Goal: Task Accomplishment & Management: Use online tool/utility

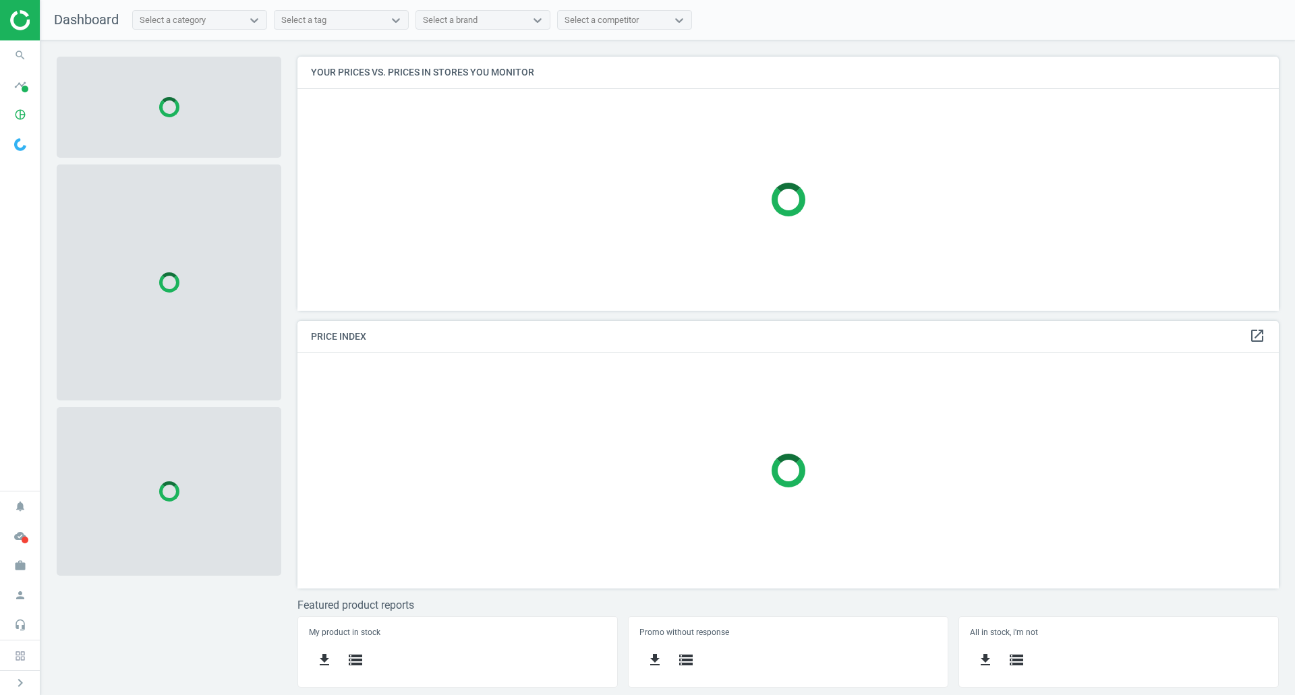
scroll to position [275, 1002]
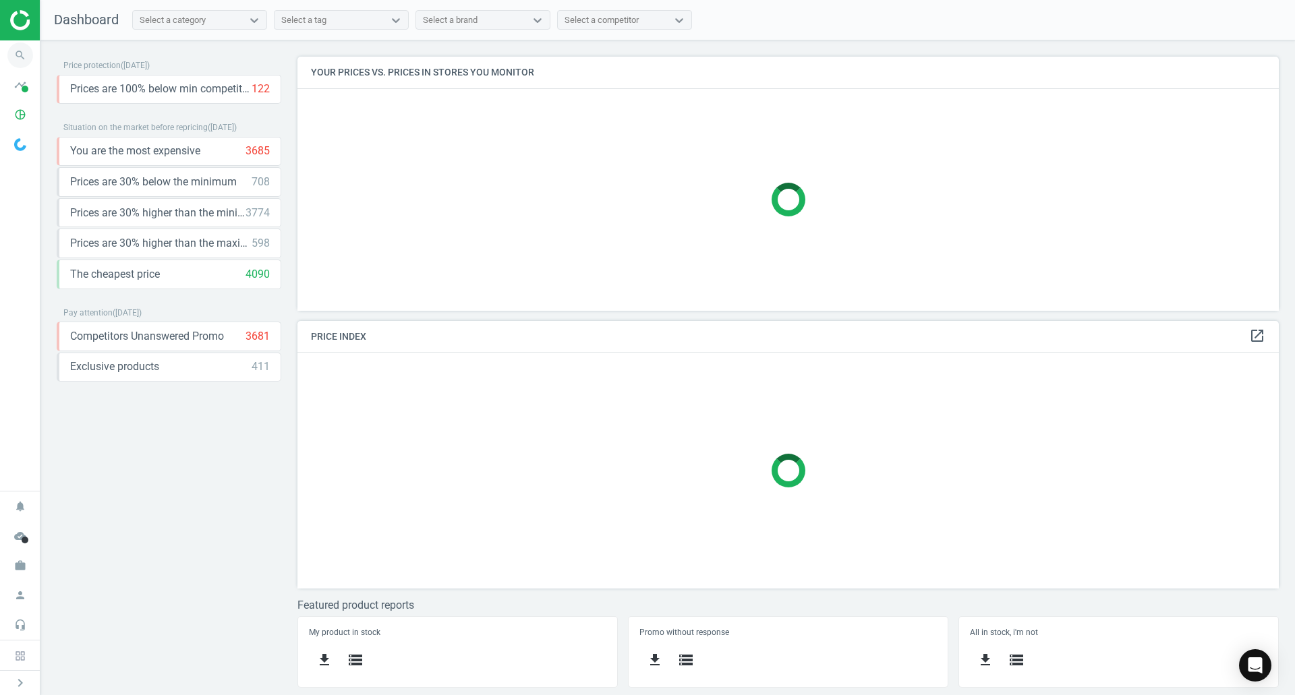
click at [32, 56] on icon "search" at bounding box center [20, 55] width 26 height 26
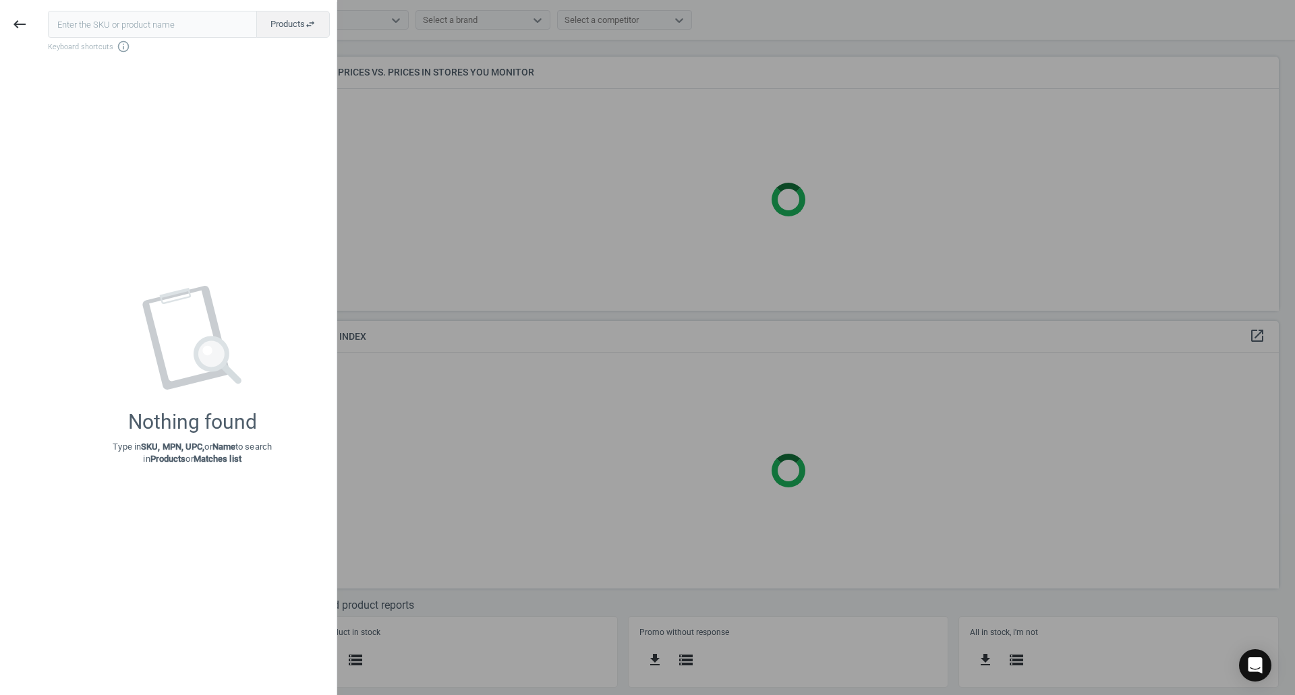
click at [98, 34] on input "text" at bounding box center [152, 24] width 209 height 27
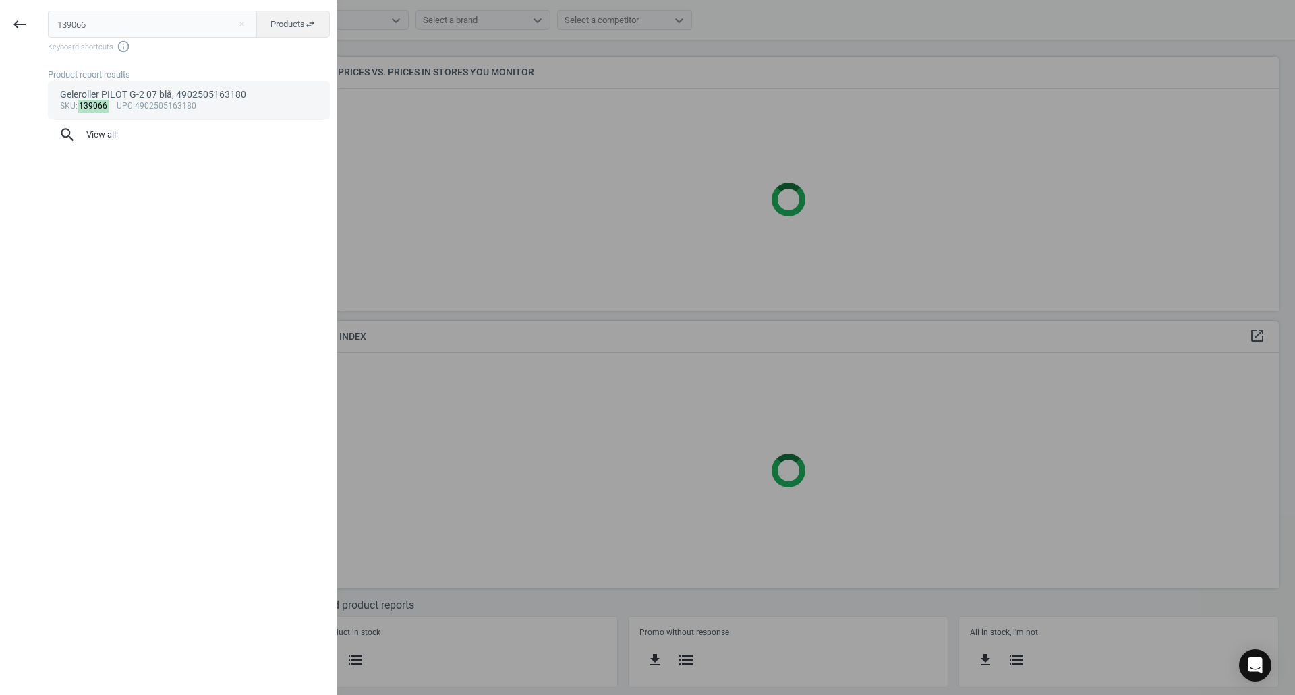
type input "139066"
click at [117, 95] on div "Geleroller PILOT G-2 07 blå, 4902505163180" at bounding box center [189, 94] width 258 height 13
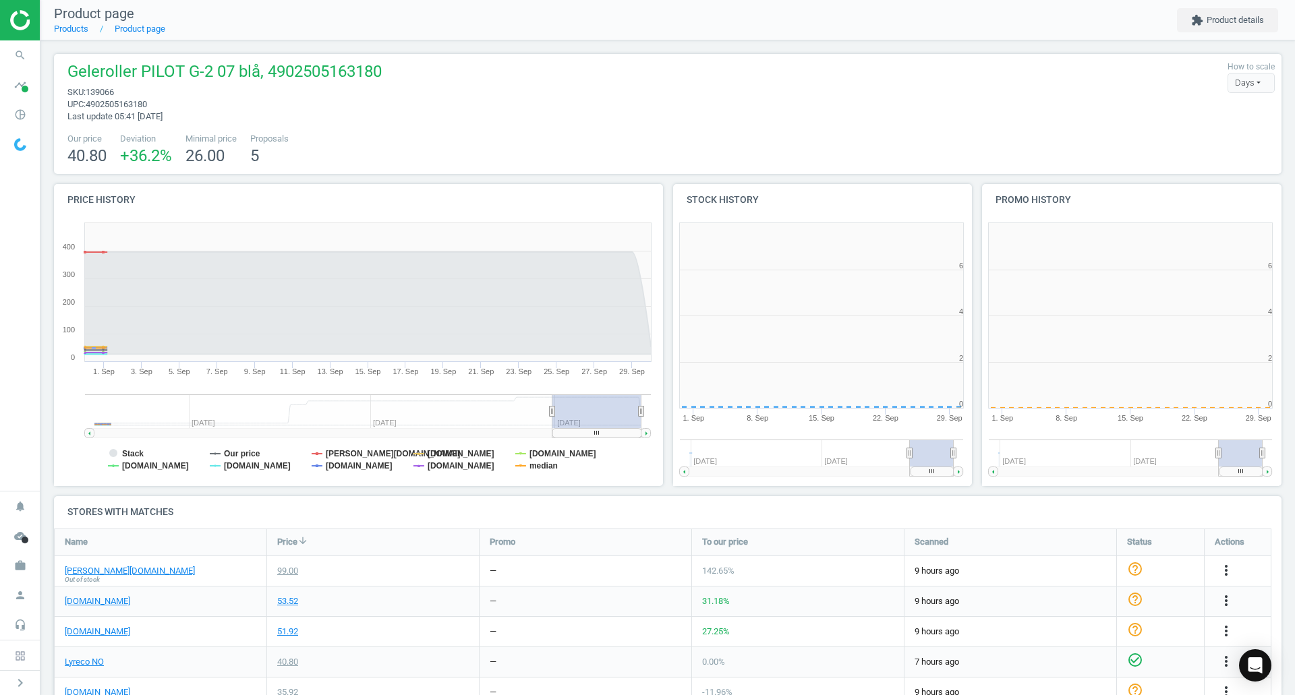
scroll to position [291, 318]
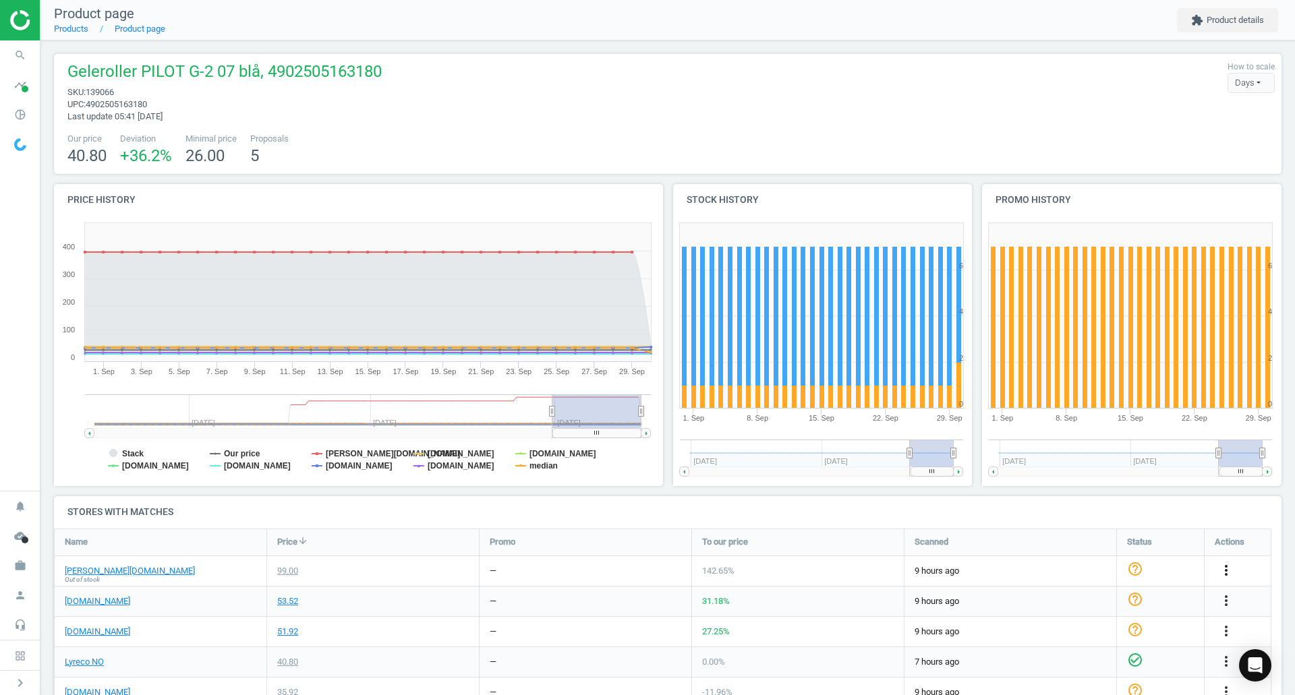
click at [1226, 567] on icon "more_vert" at bounding box center [1226, 571] width 16 height 16
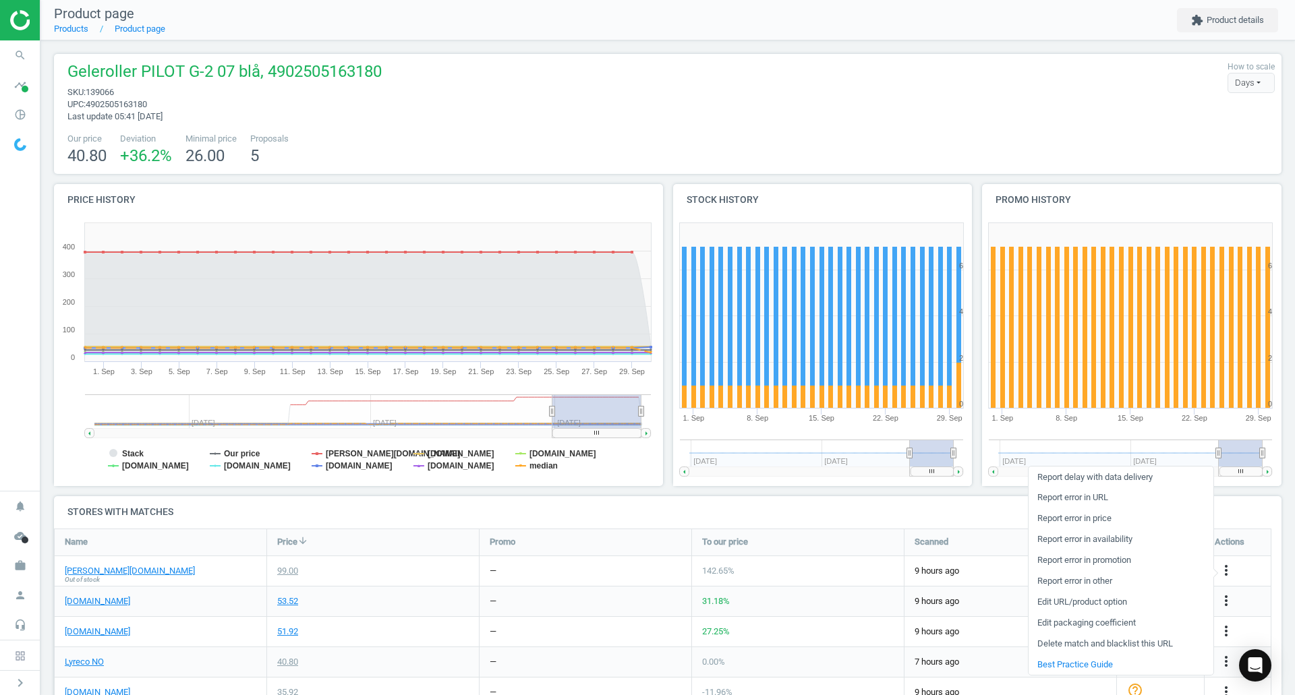
click at [1069, 643] on link "Delete match and blacklist this URL" at bounding box center [1121, 644] width 185 height 21
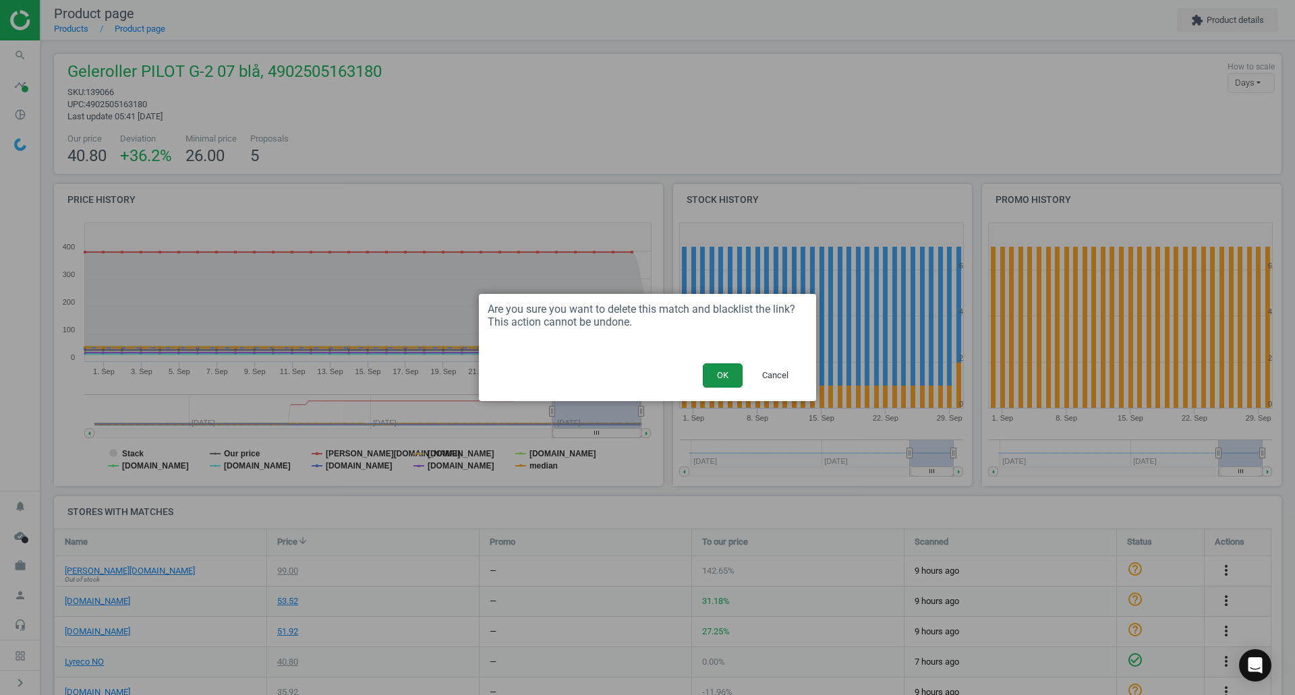
click at [722, 379] on button "OK" at bounding box center [723, 376] width 40 height 24
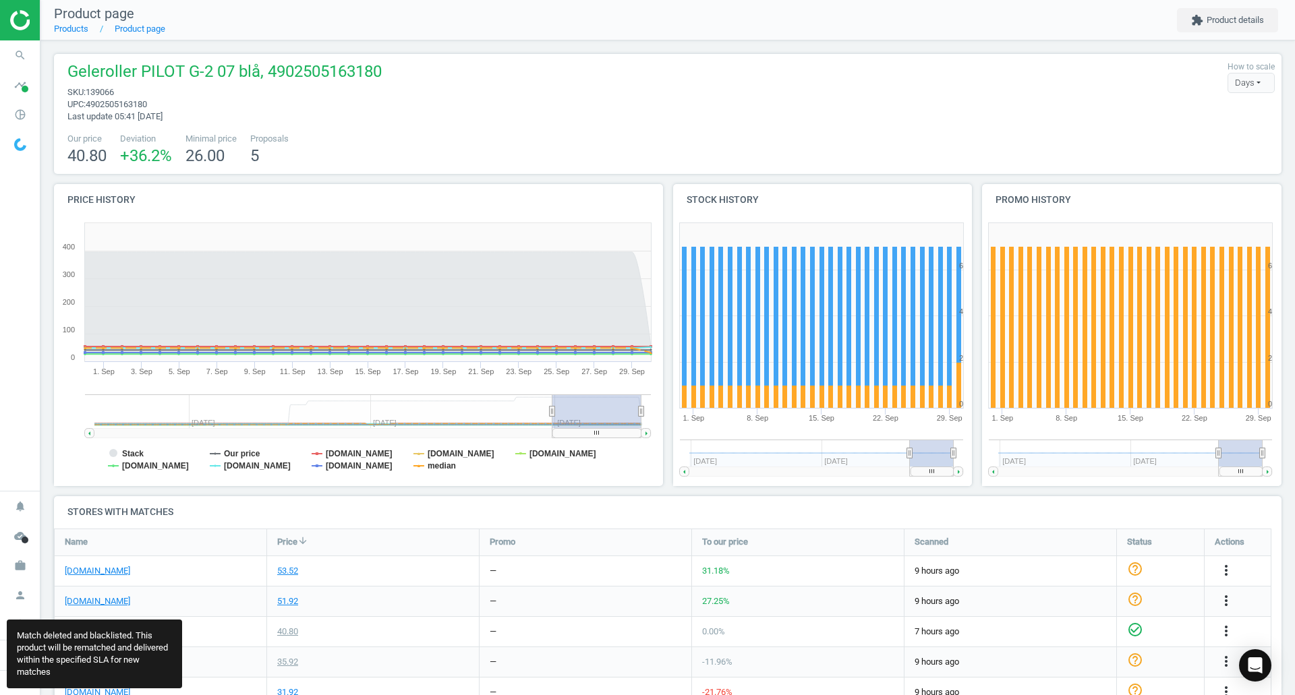
scroll to position [281, 1238]
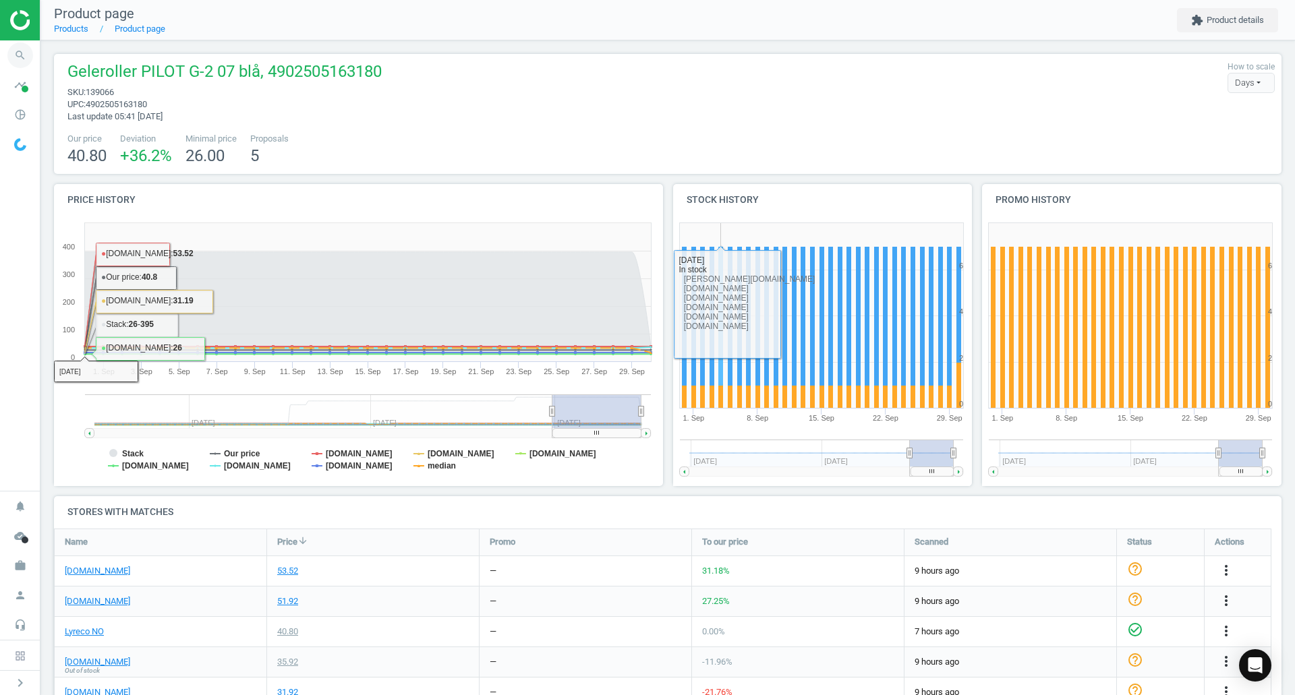
click at [29, 58] on icon "search" at bounding box center [20, 55] width 26 height 26
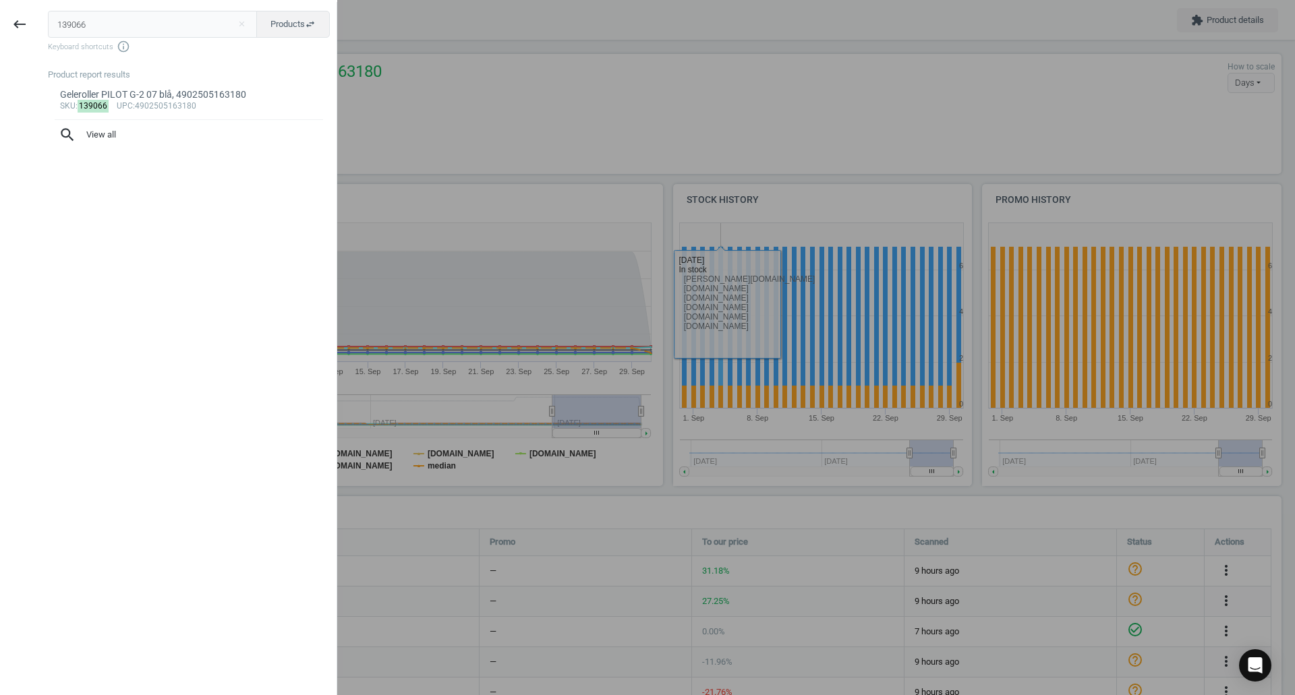
drag, startPoint x: 39, startPoint y: 25, endPoint x: -22, endPoint y: 26, distance: 61.4
click at [0, 26] on html "Group 2 Created with Sketch. ic/cloud_download/grey600 Created with Sketch. gra…" at bounding box center [647, 347] width 1295 height 695
type input "239616"
click at [195, 107] on div "sku : 239616 upc :3131910556176" at bounding box center [189, 106] width 258 height 11
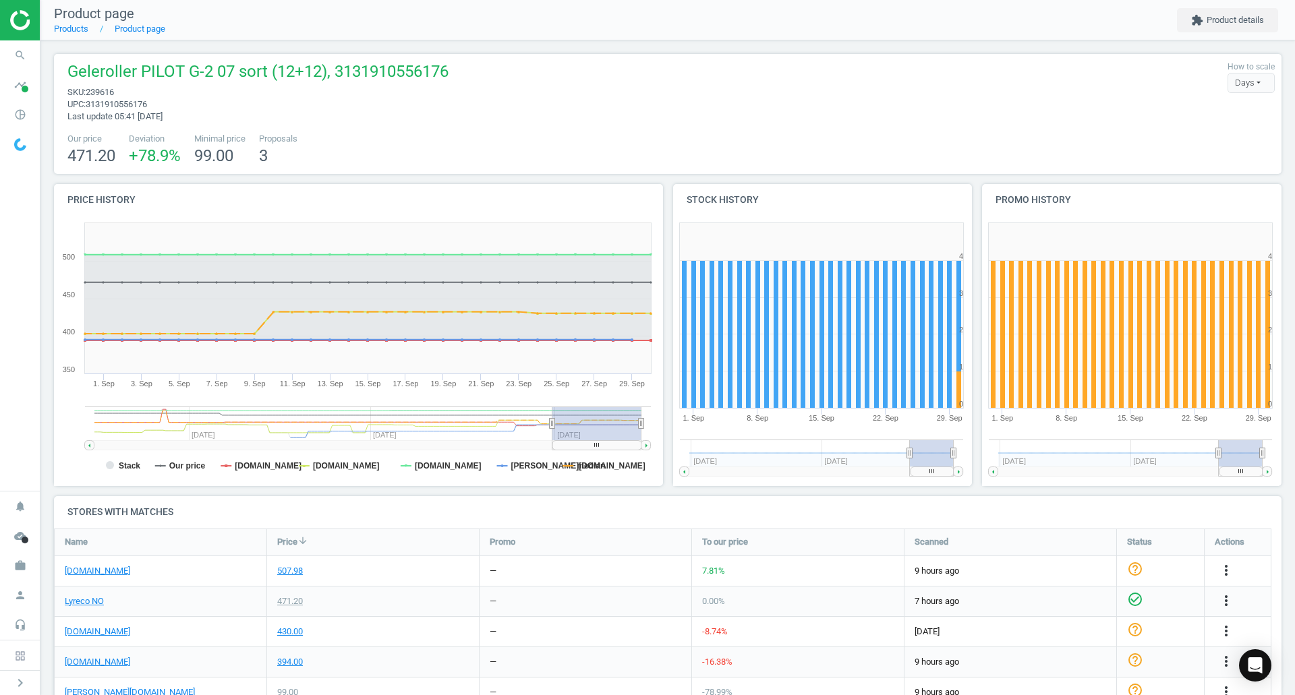
scroll to position [157, 0]
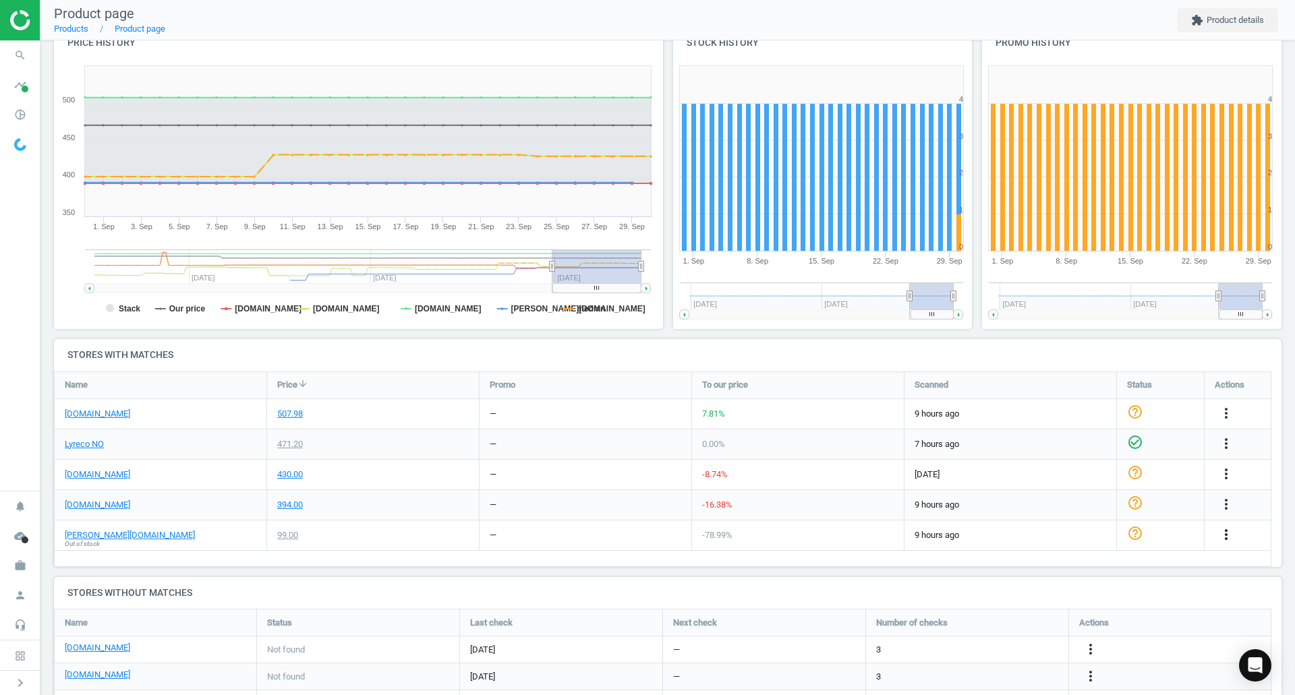
click at [1223, 534] on icon "more_vert" at bounding box center [1226, 535] width 16 height 16
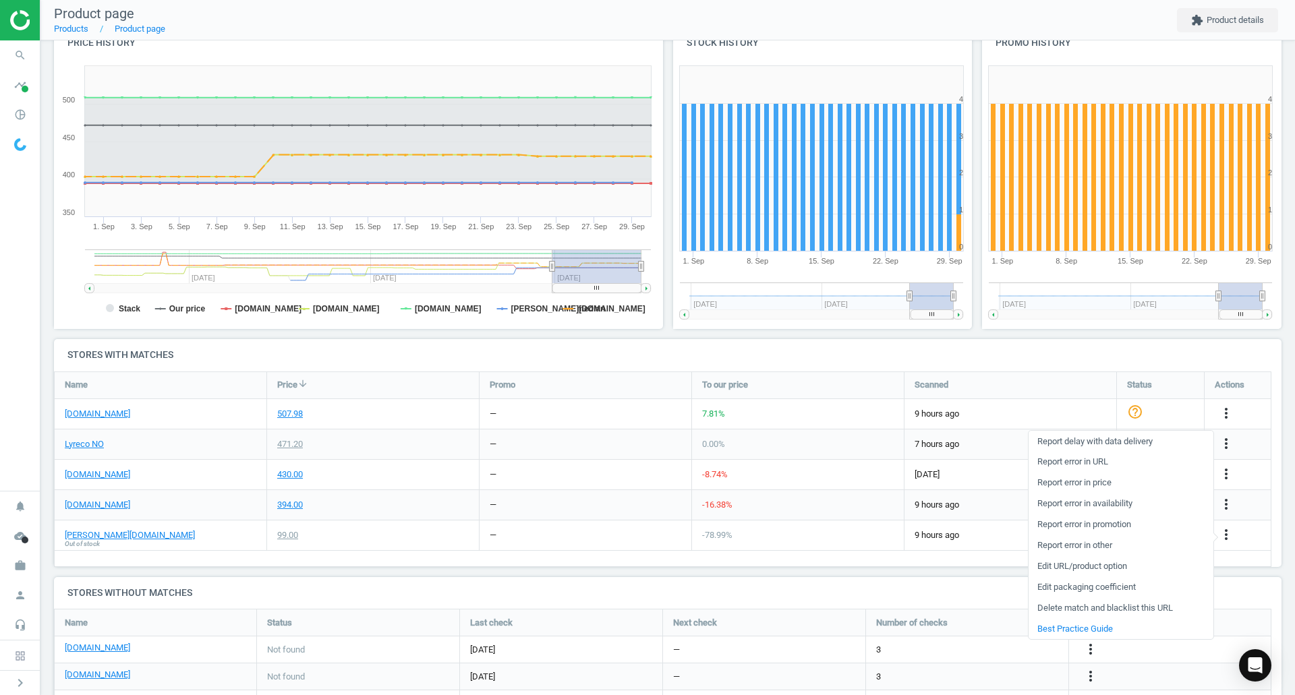
click at [1052, 609] on link "Delete match and blacklist this URL" at bounding box center [1121, 608] width 185 height 21
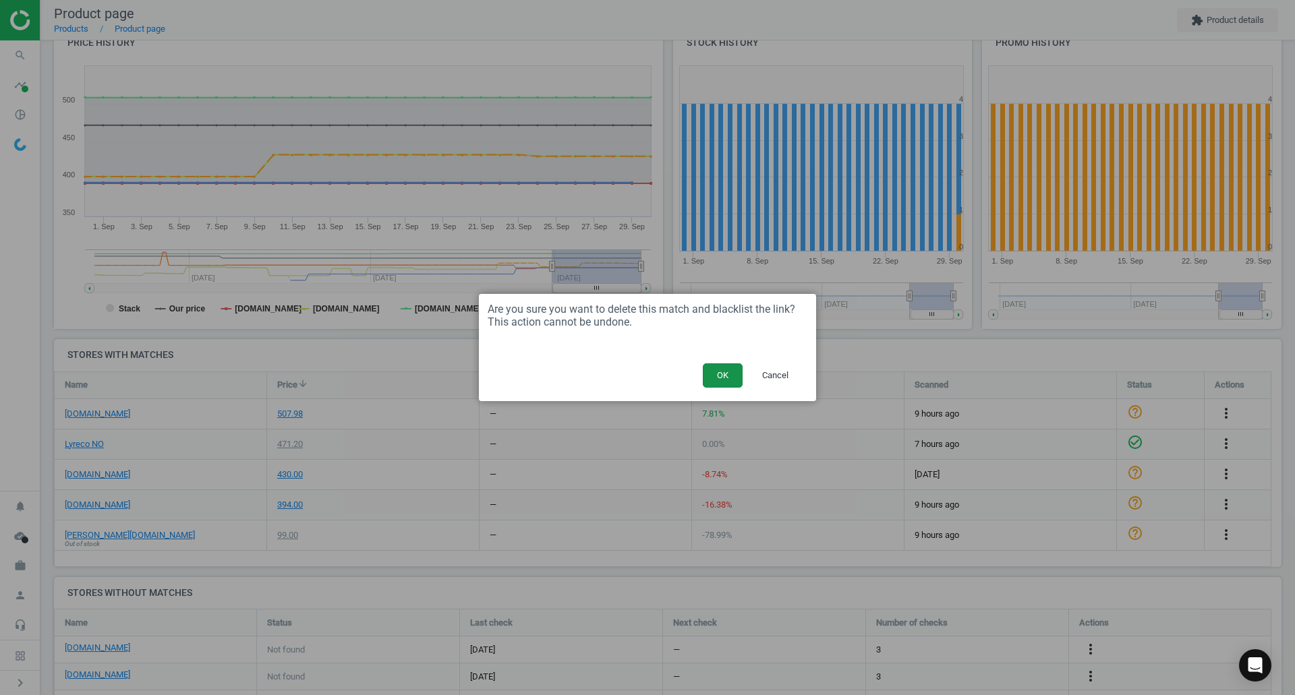
click at [726, 376] on button "OK" at bounding box center [723, 376] width 40 height 24
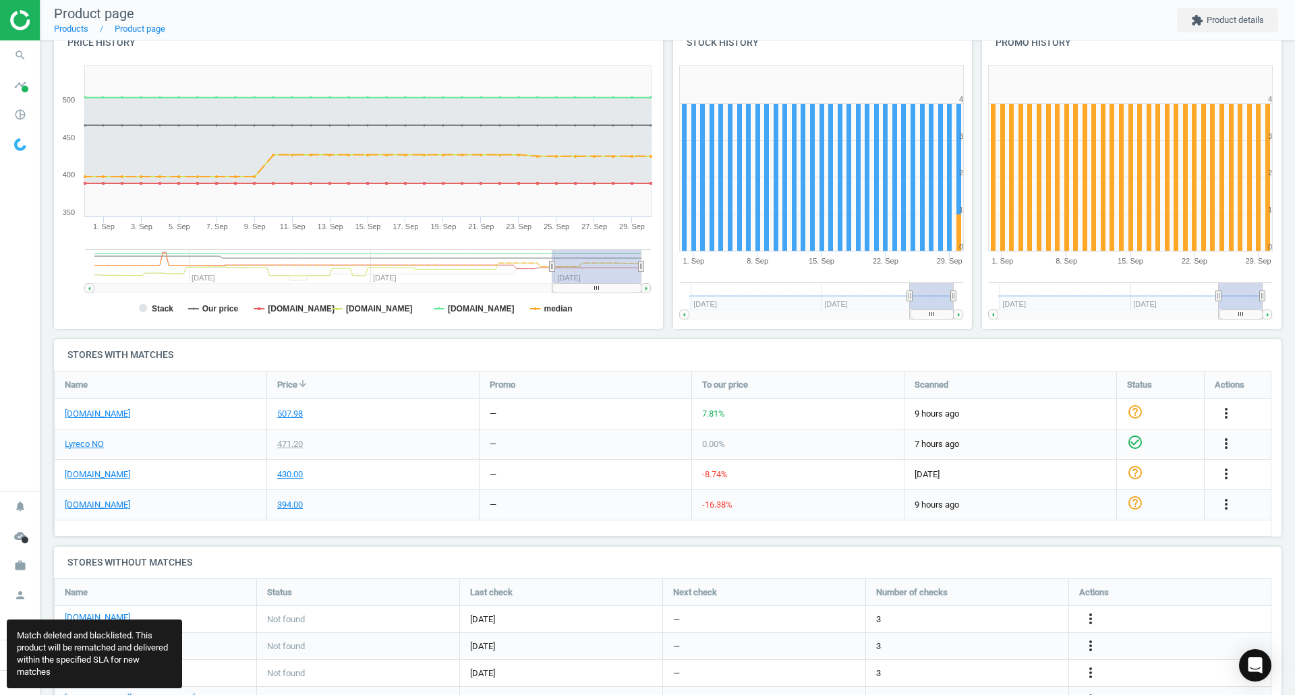
scroll to position [362, 1238]
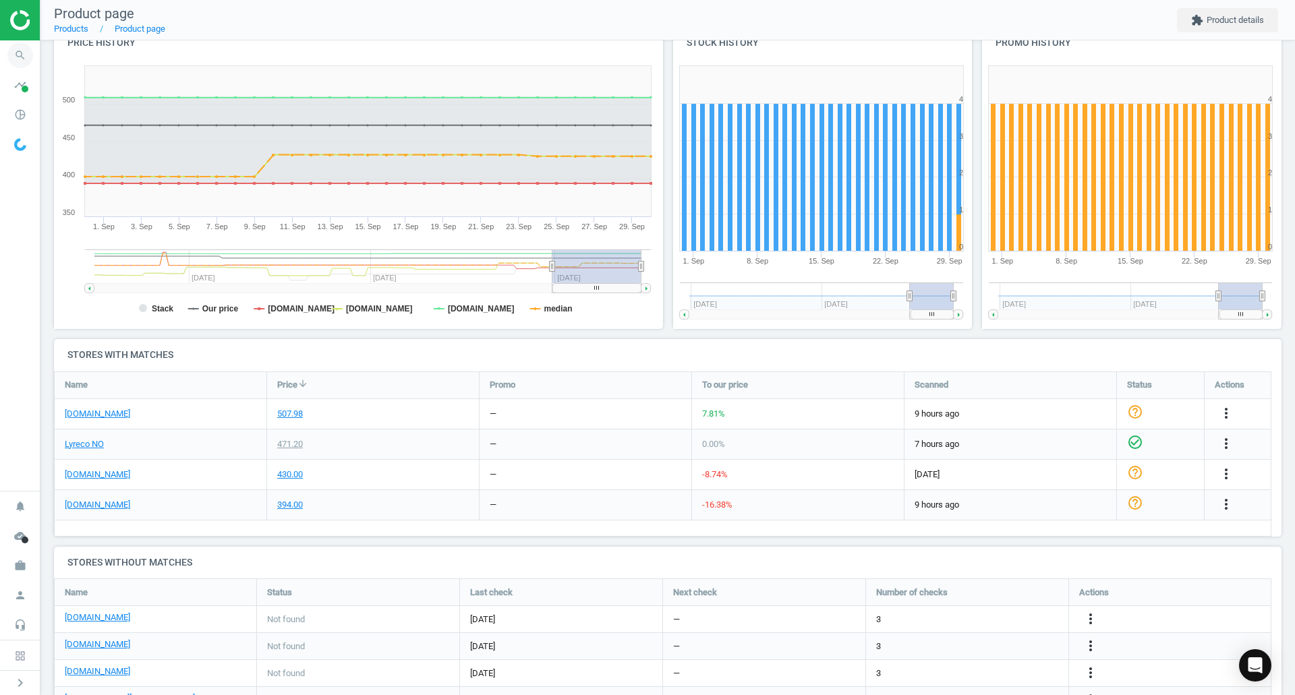
click at [24, 49] on icon "search" at bounding box center [20, 55] width 26 height 26
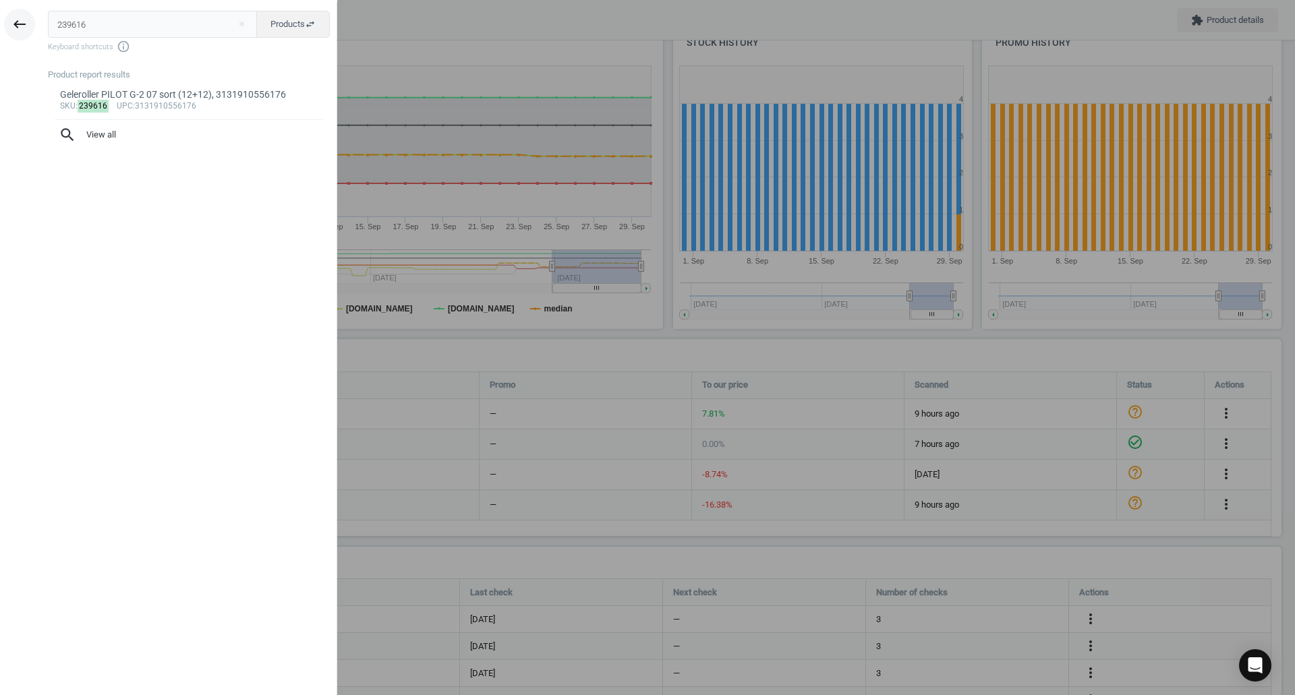
drag, startPoint x: 42, startPoint y: 24, endPoint x: 18, endPoint y: 24, distance: 25.0
click at [18, 24] on div "keyboard_backspace 239616 close Products swap_horiz Keyboard shortcuts info_out…" at bounding box center [168, 349] width 337 height 695
type input "239617"
click at [185, 107] on div "sku : 239617 upc :3131910556183" at bounding box center [189, 106] width 258 height 11
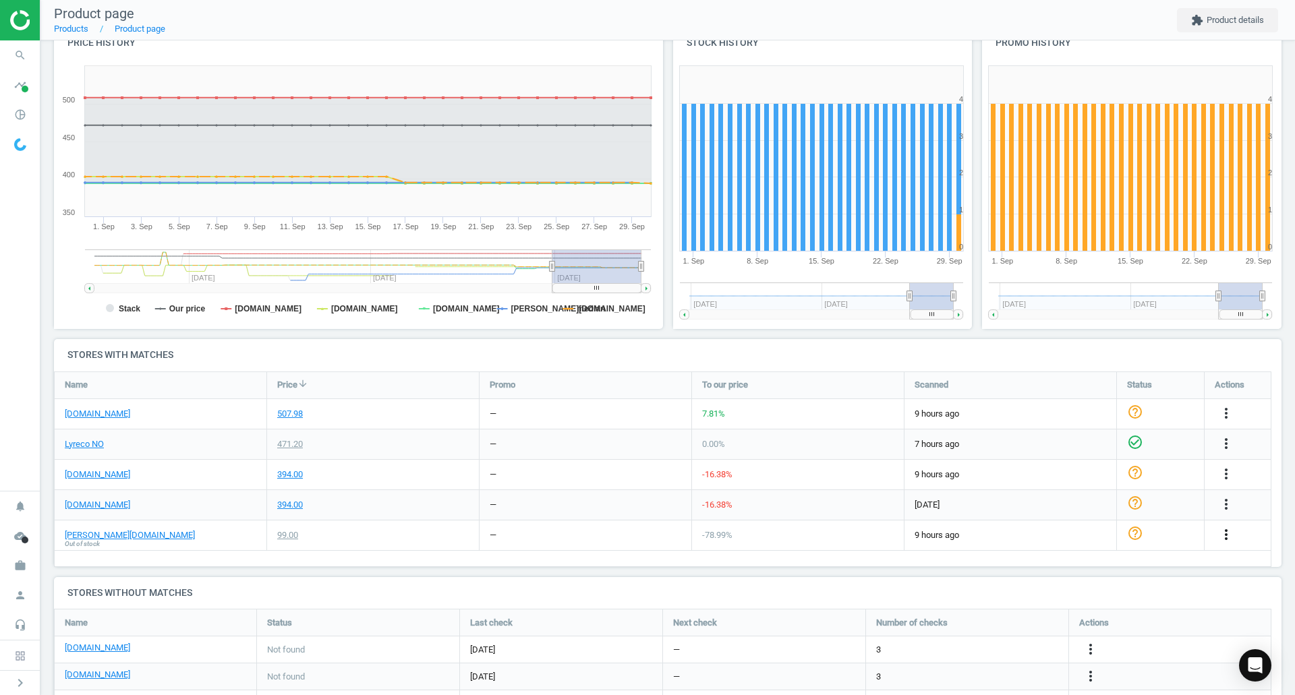
click at [1227, 537] on icon "more_vert" at bounding box center [1226, 535] width 16 height 16
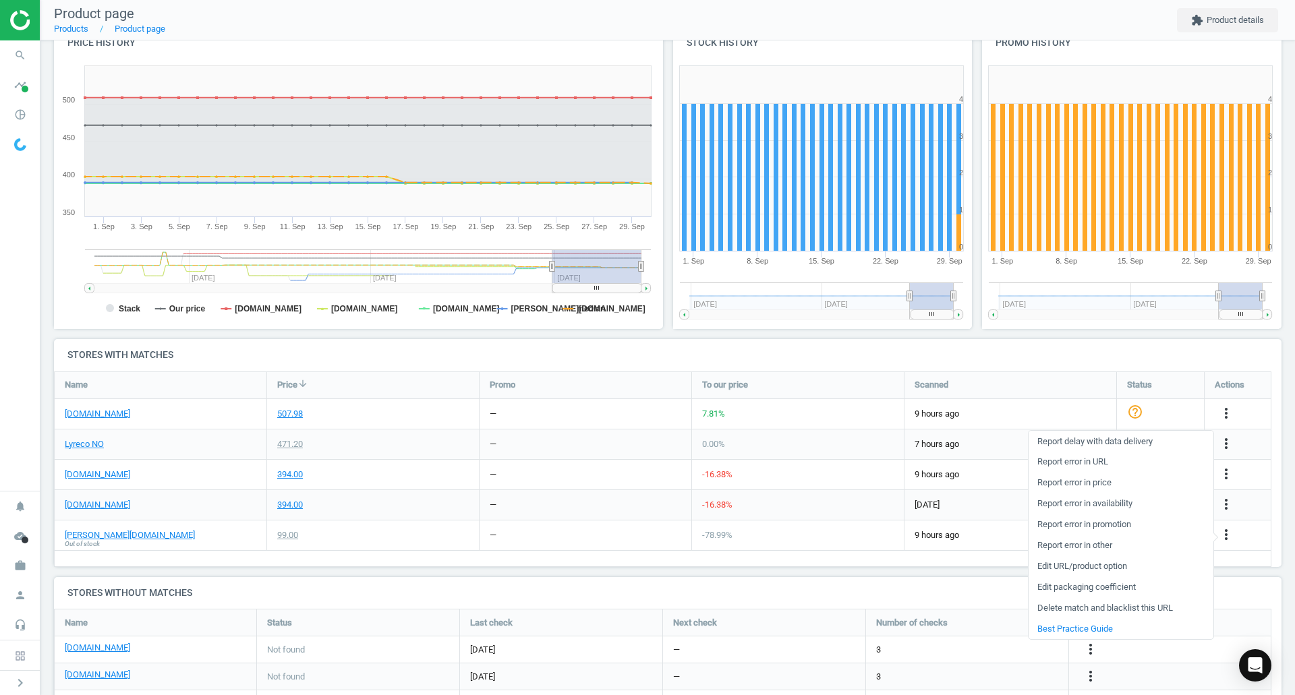
click at [1082, 606] on link "Delete match and blacklist this URL" at bounding box center [1121, 608] width 185 height 21
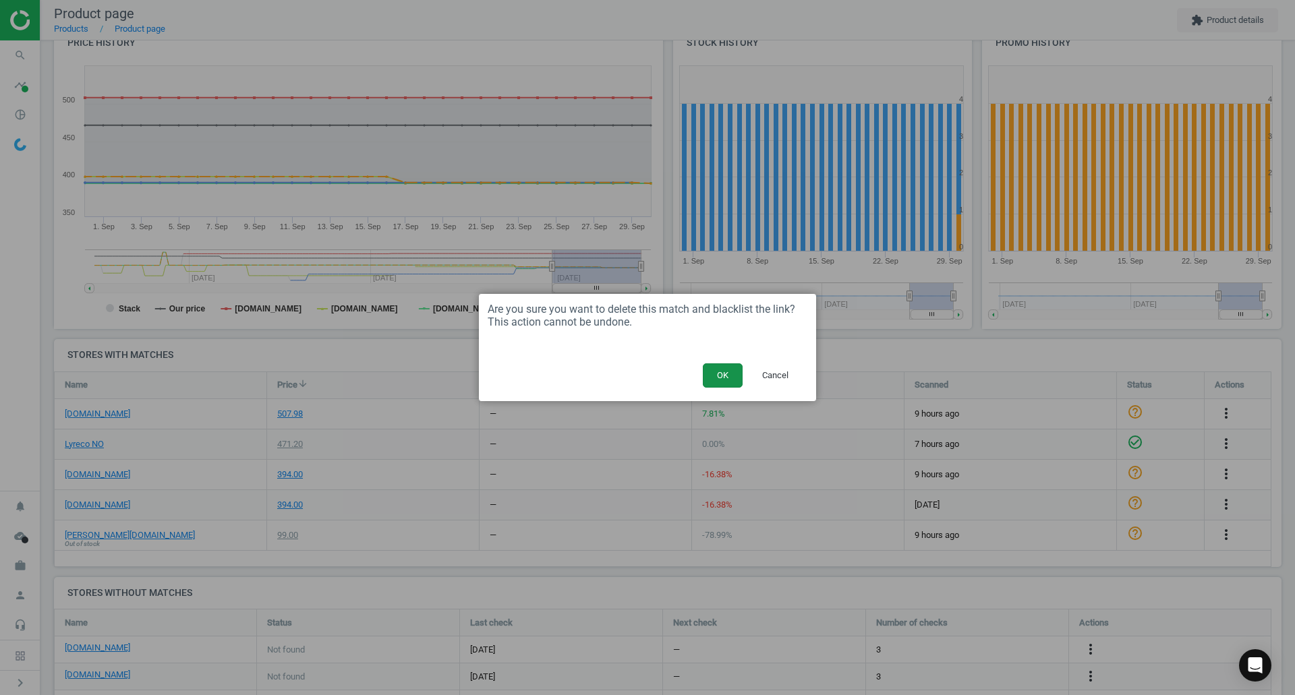
click at [712, 369] on button "OK" at bounding box center [723, 376] width 40 height 24
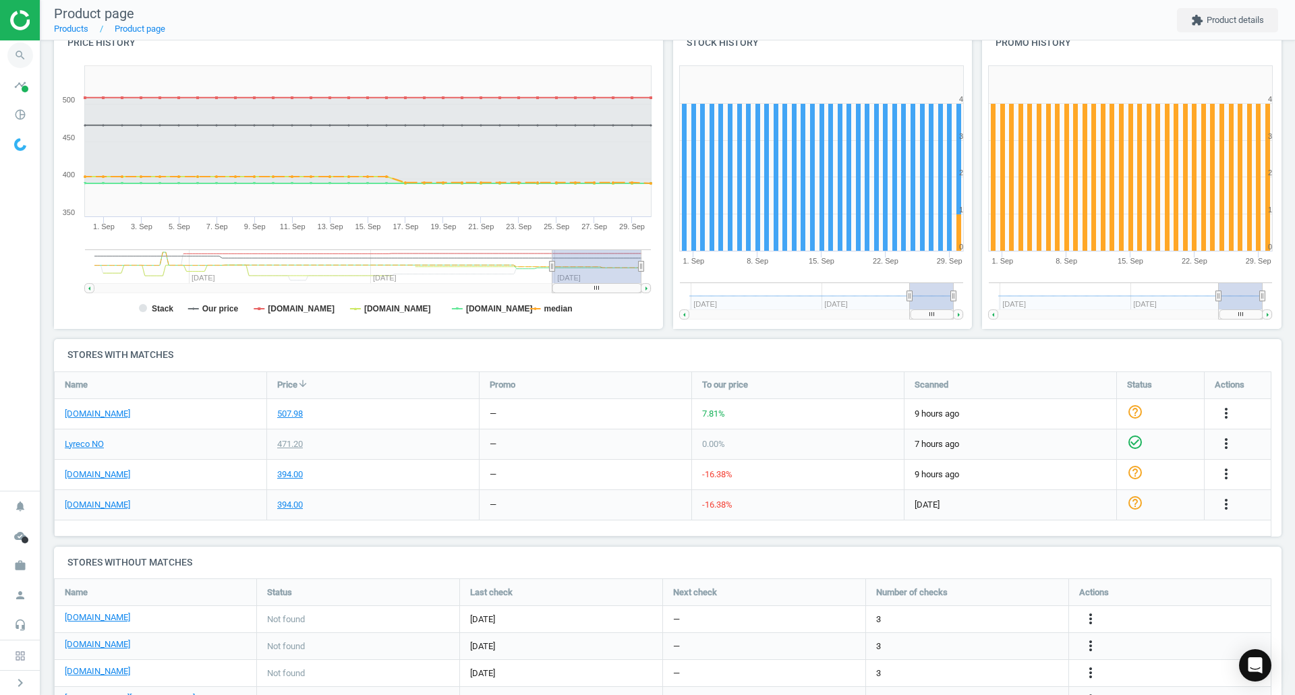
click at [22, 57] on icon "search" at bounding box center [20, 55] width 26 height 26
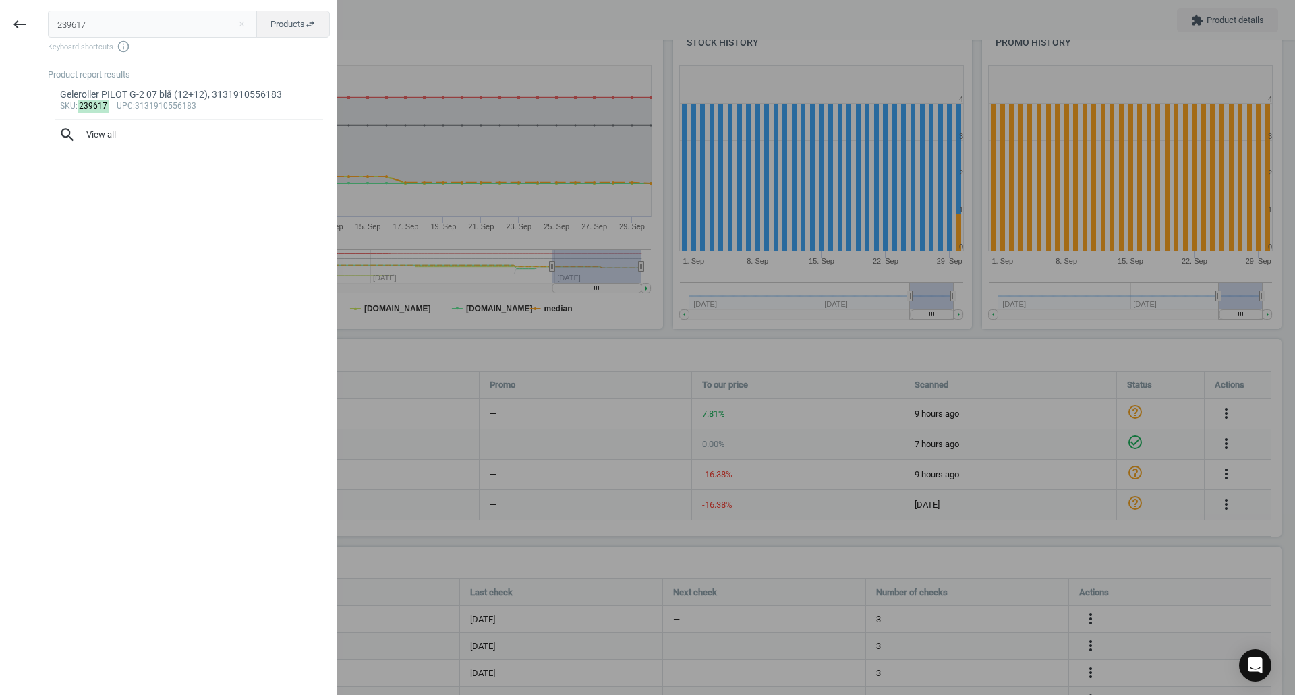
drag, startPoint x: 112, startPoint y: 20, endPoint x: -17, endPoint y: 33, distance: 129.5
click at [0, 33] on html "Group 2 Created with Sketch. ic/cloud_download/grey600 Created with Sketch. gra…" at bounding box center [647, 347] width 1295 height 695
type input "166352"
click at [177, 101] on div "sku : 166352 upc :3131910516460" at bounding box center [189, 106] width 258 height 11
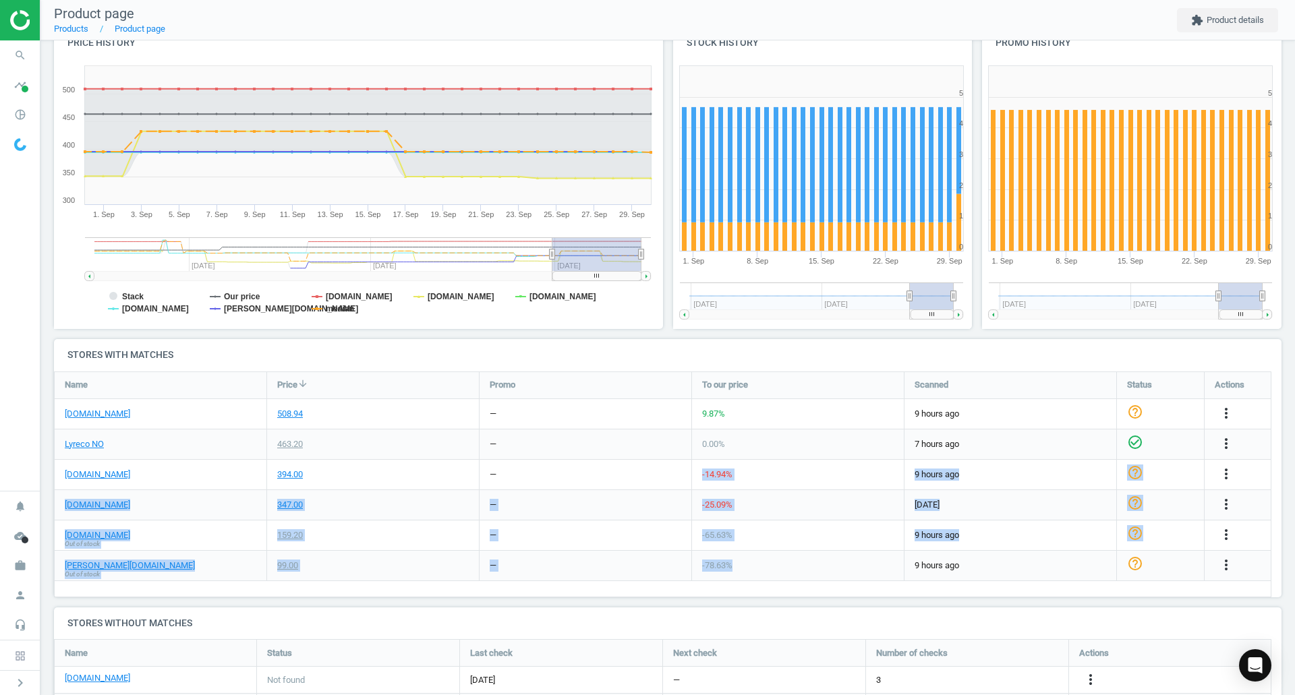
drag, startPoint x: 668, startPoint y: 472, endPoint x: 792, endPoint y: 584, distance: 167.2
click at [792, 583] on div "Name Price arrow_downward Promo To our price Scanned Status Actions [DOMAIN_NAM…" at bounding box center [663, 485] width 1218 height 226
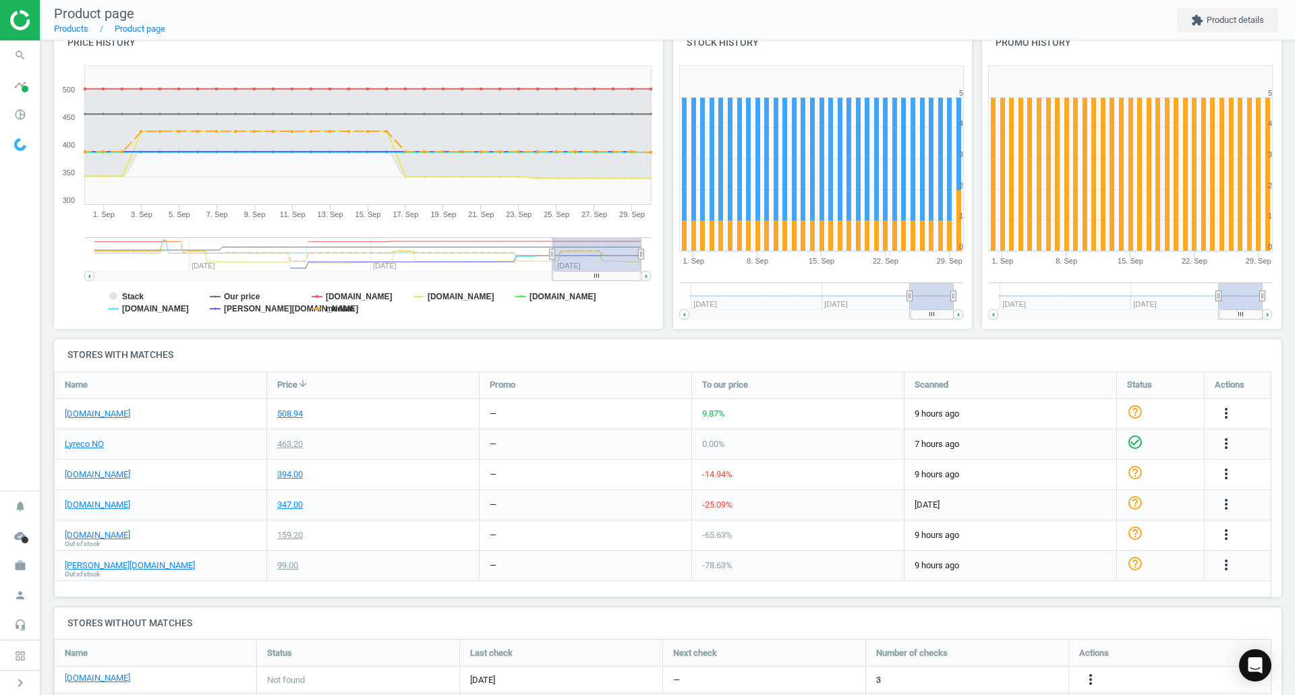
click at [891, 582] on div "Name Price arrow_downward Promo To our price Scanned Status Actions [DOMAIN_NAM…" at bounding box center [663, 485] width 1218 height 226
click at [1224, 559] on icon "more_vert" at bounding box center [1226, 565] width 16 height 16
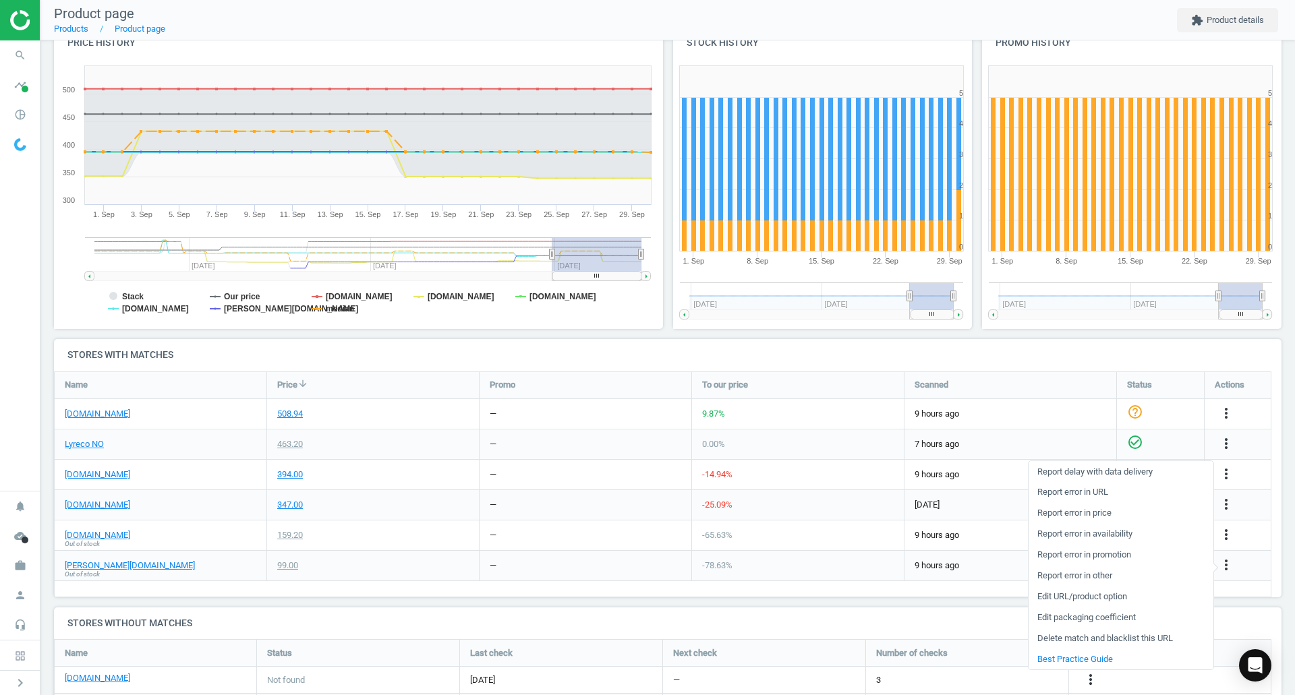
click at [1080, 638] on link "Delete match and blacklist this URL" at bounding box center [1121, 639] width 185 height 21
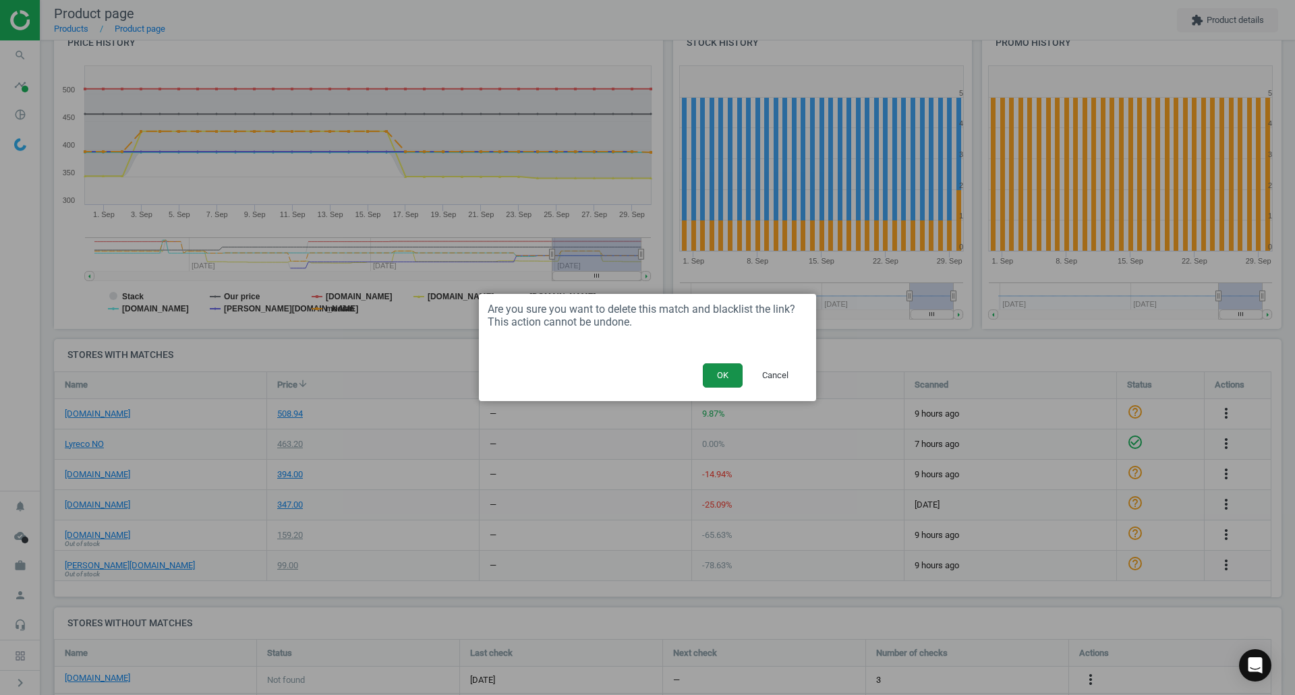
click at [712, 368] on button "OK" at bounding box center [723, 376] width 40 height 24
